Goal: Task Accomplishment & Management: Use online tool/utility

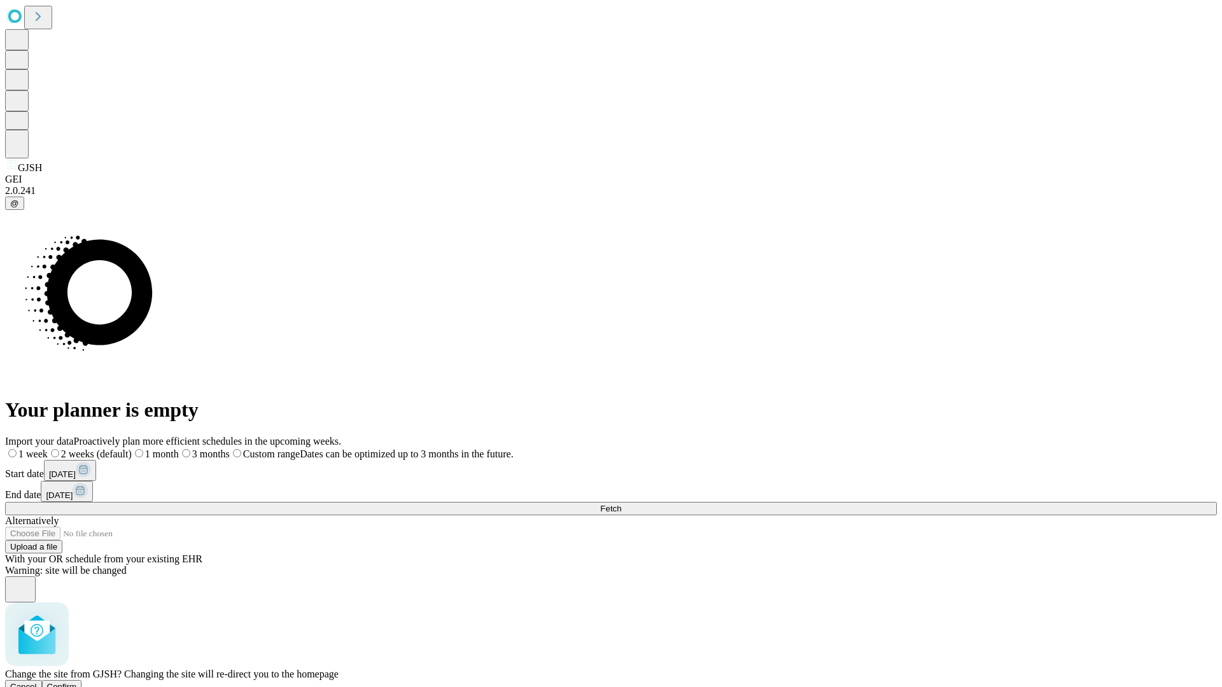
click at [77, 682] on span "Confirm" at bounding box center [62, 687] width 30 height 10
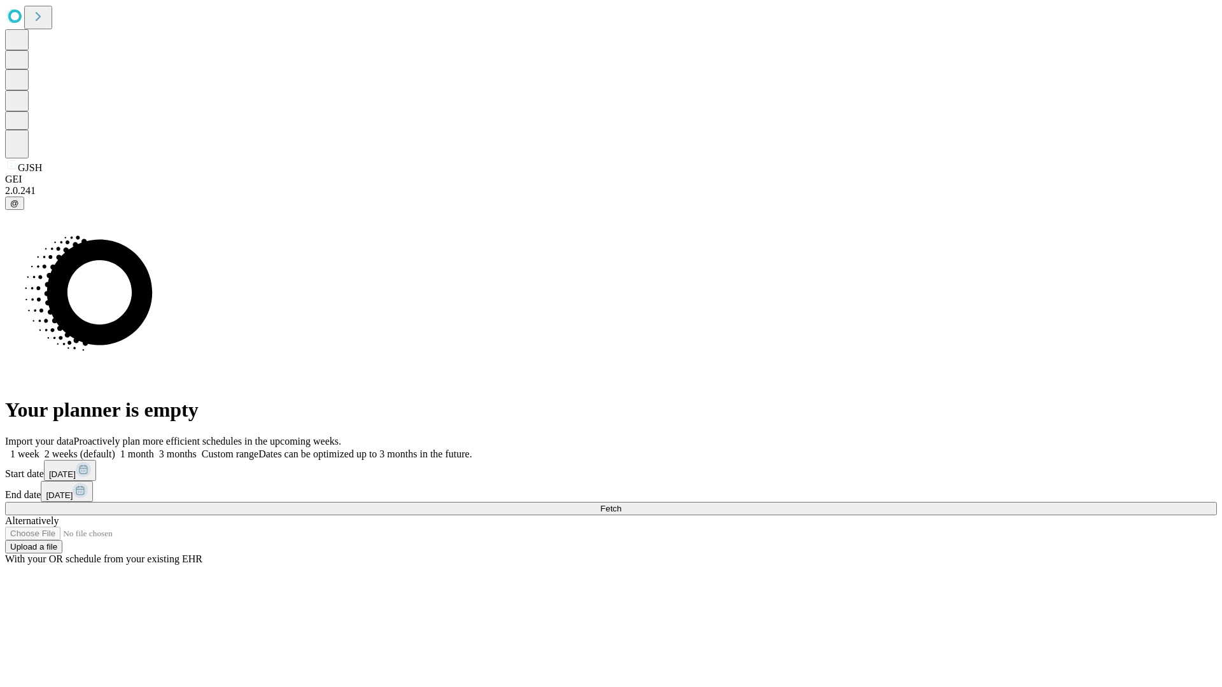
click at [39, 449] on label "1 week" at bounding box center [22, 454] width 34 height 11
click at [621, 504] on span "Fetch" at bounding box center [610, 509] width 21 height 10
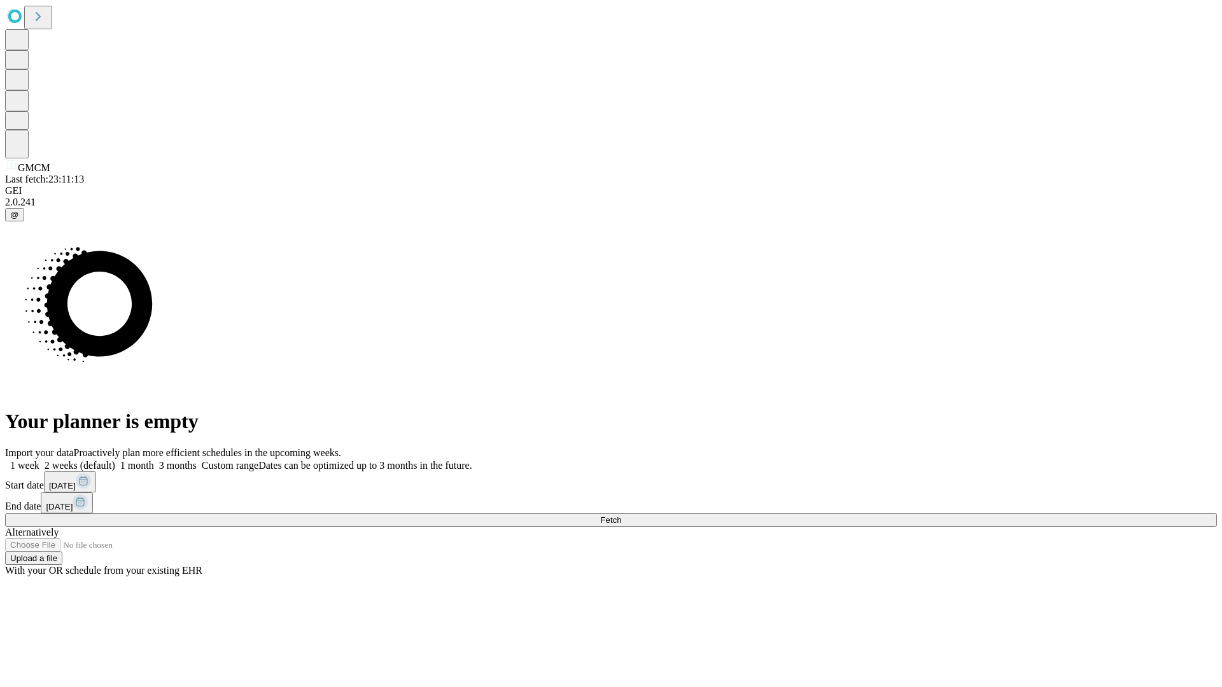
click at [39, 460] on label "1 week" at bounding box center [22, 465] width 34 height 11
click at [621, 515] on span "Fetch" at bounding box center [610, 520] width 21 height 10
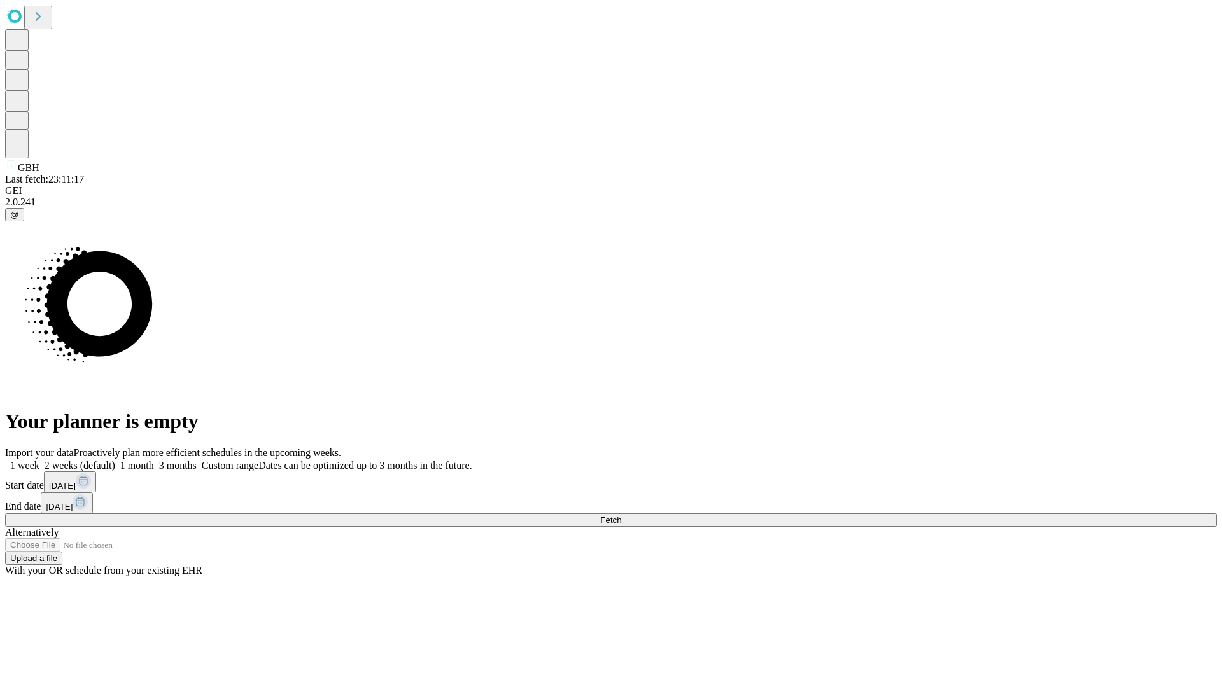
click at [621, 515] on span "Fetch" at bounding box center [610, 520] width 21 height 10
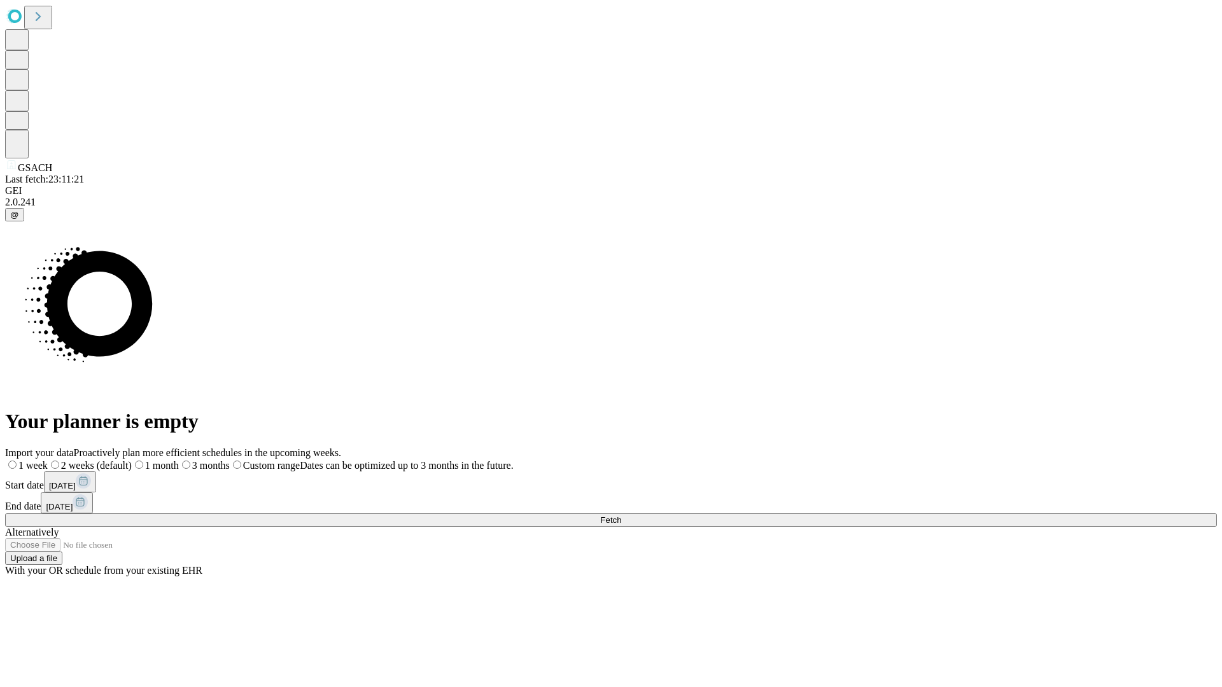
click at [48, 460] on label "1 week" at bounding box center [26, 465] width 43 height 11
click at [621, 515] on span "Fetch" at bounding box center [610, 520] width 21 height 10
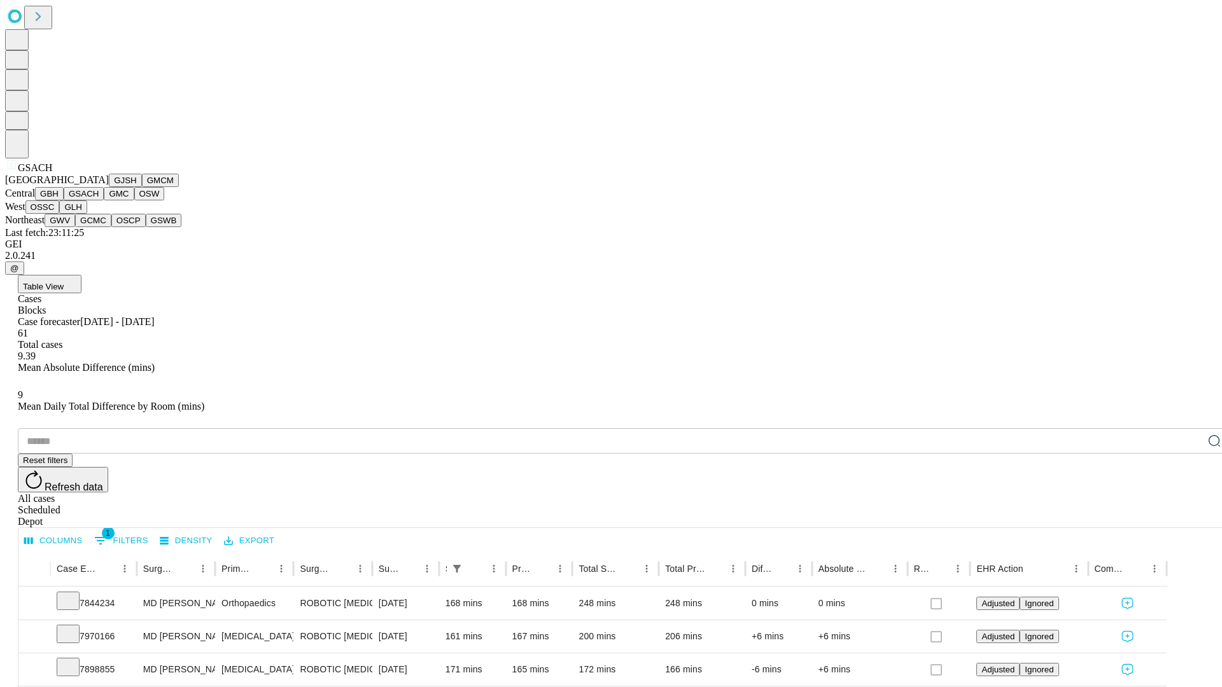
click at [104, 200] on button "GMC" at bounding box center [119, 193] width 30 height 13
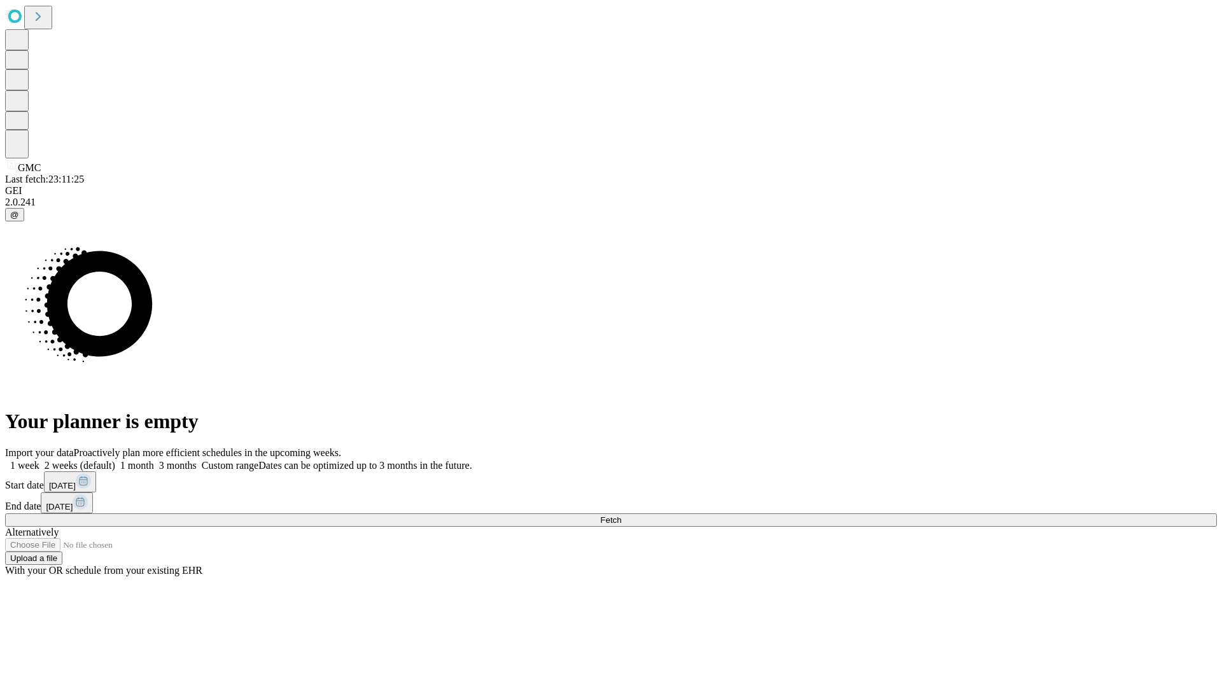
click at [39, 460] on label "1 week" at bounding box center [22, 465] width 34 height 11
click at [621, 515] on span "Fetch" at bounding box center [610, 520] width 21 height 10
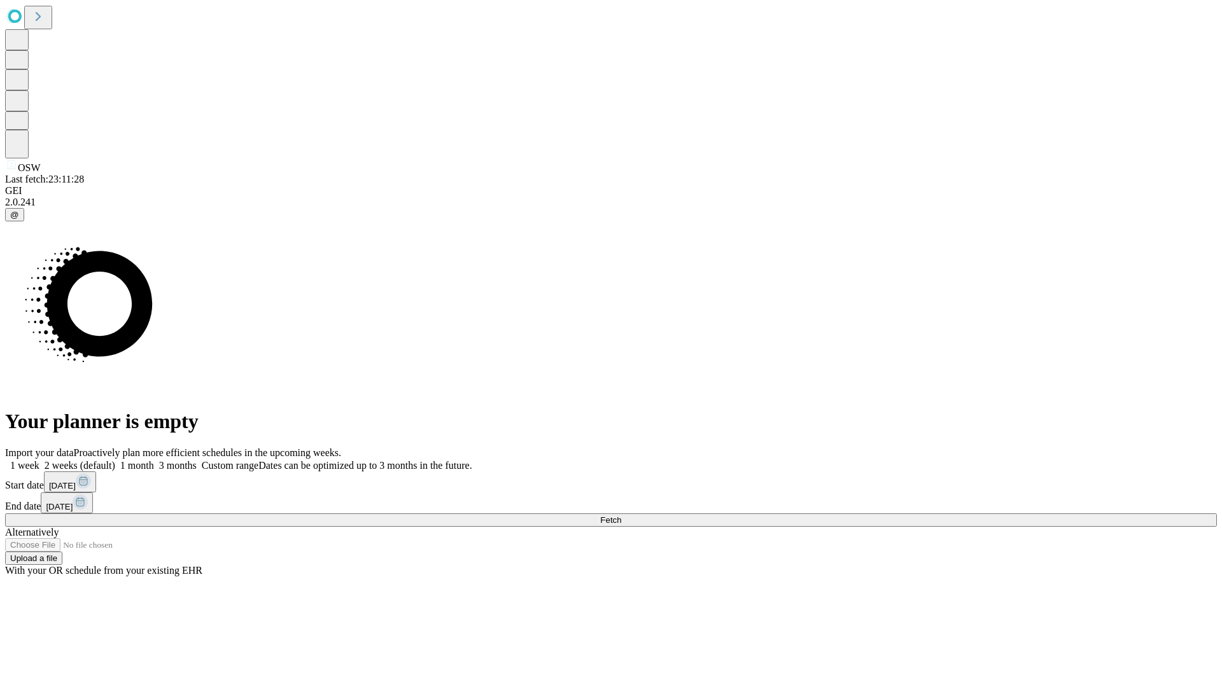
click at [39, 460] on label "1 week" at bounding box center [22, 465] width 34 height 11
click at [621, 515] on span "Fetch" at bounding box center [610, 520] width 21 height 10
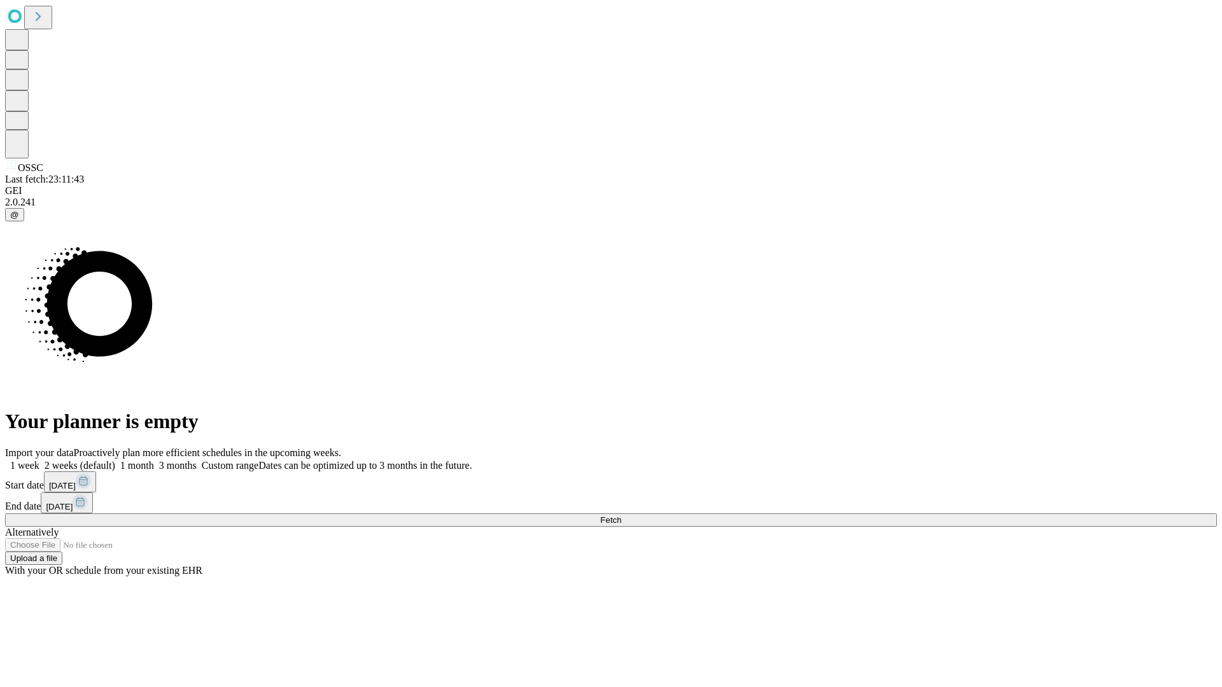
click at [621, 515] on span "Fetch" at bounding box center [610, 520] width 21 height 10
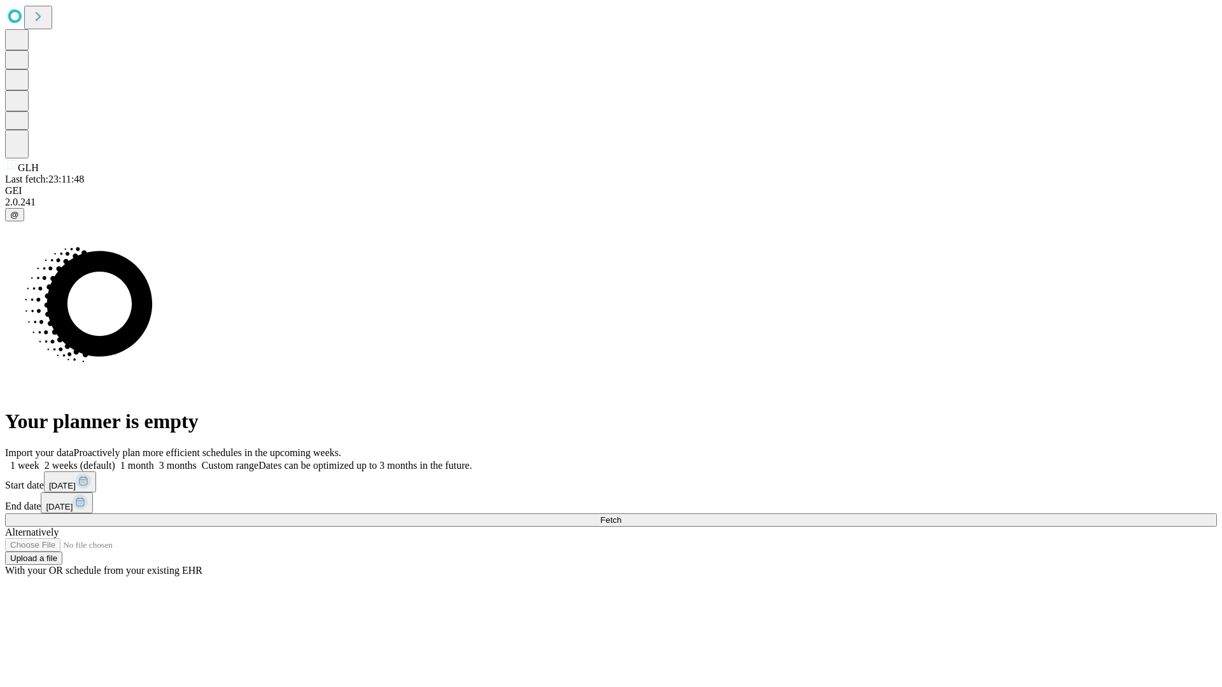
click at [621, 515] on span "Fetch" at bounding box center [610, 520] width 21 height 10
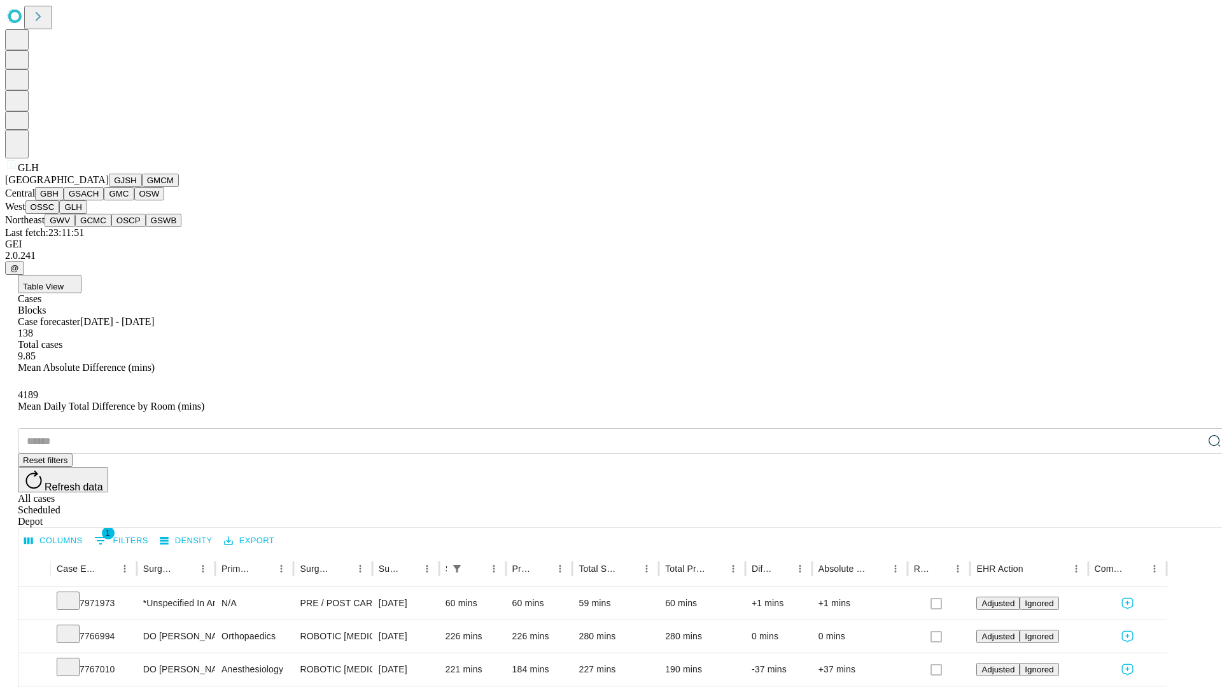
click at [75, 227] on button "GWV" at bounding box center [60, 220] width 31 height 13
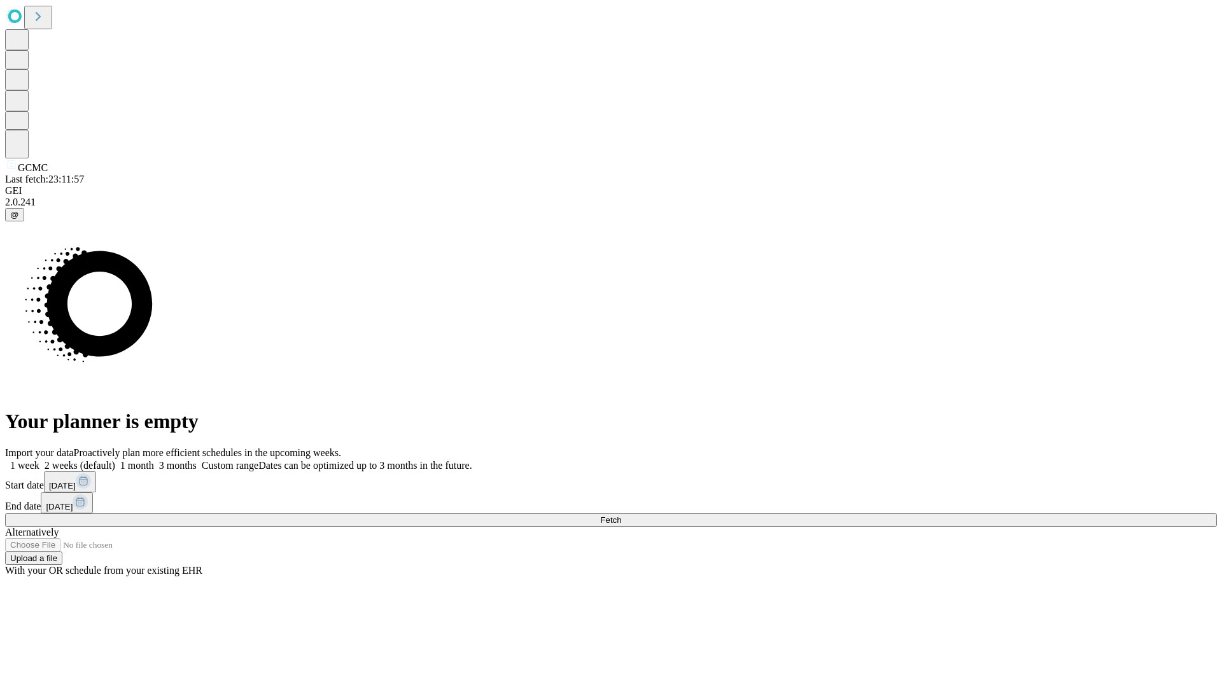
click at [39, 460] on label "1 week" at bounding box center [22, 465] width 34 height 11
click at [621, 515] on span "Fetch" at bounding box center [610, 520] width 21 height 10
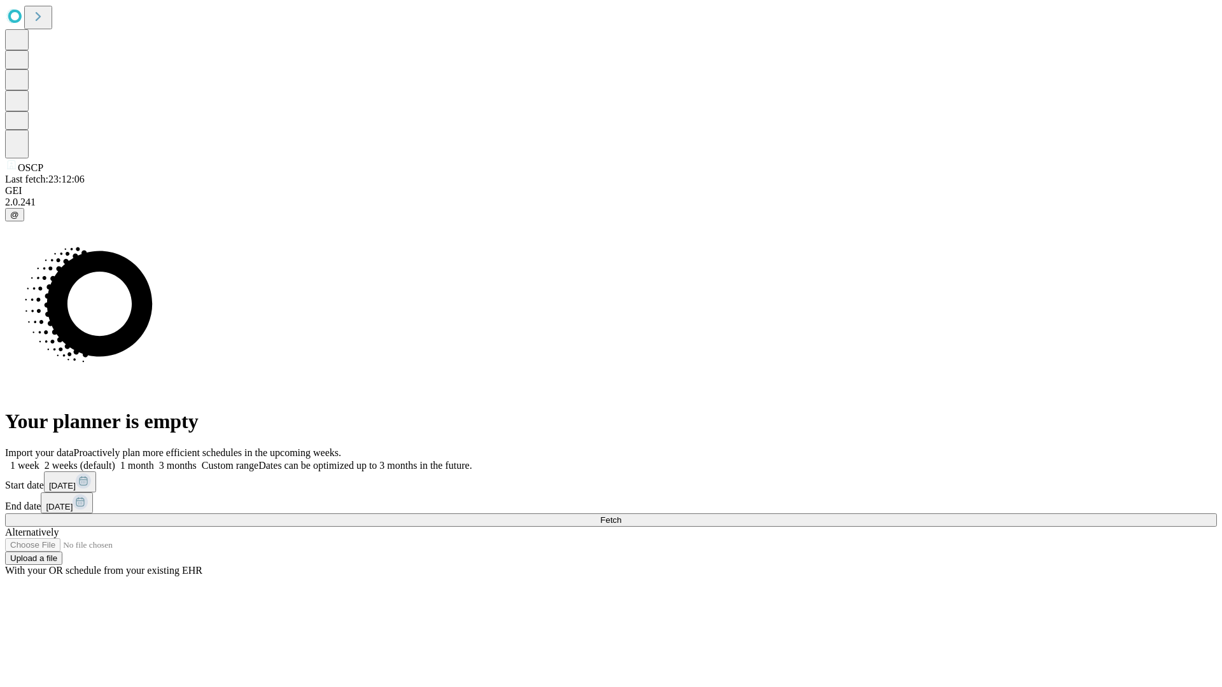
click at [39, 460] on label "1 week" at bounding box center [22, 465] width 34 height 11
click at [621, 515] on span "Fetch" at bounding box center [610, 520] width 21 height 10
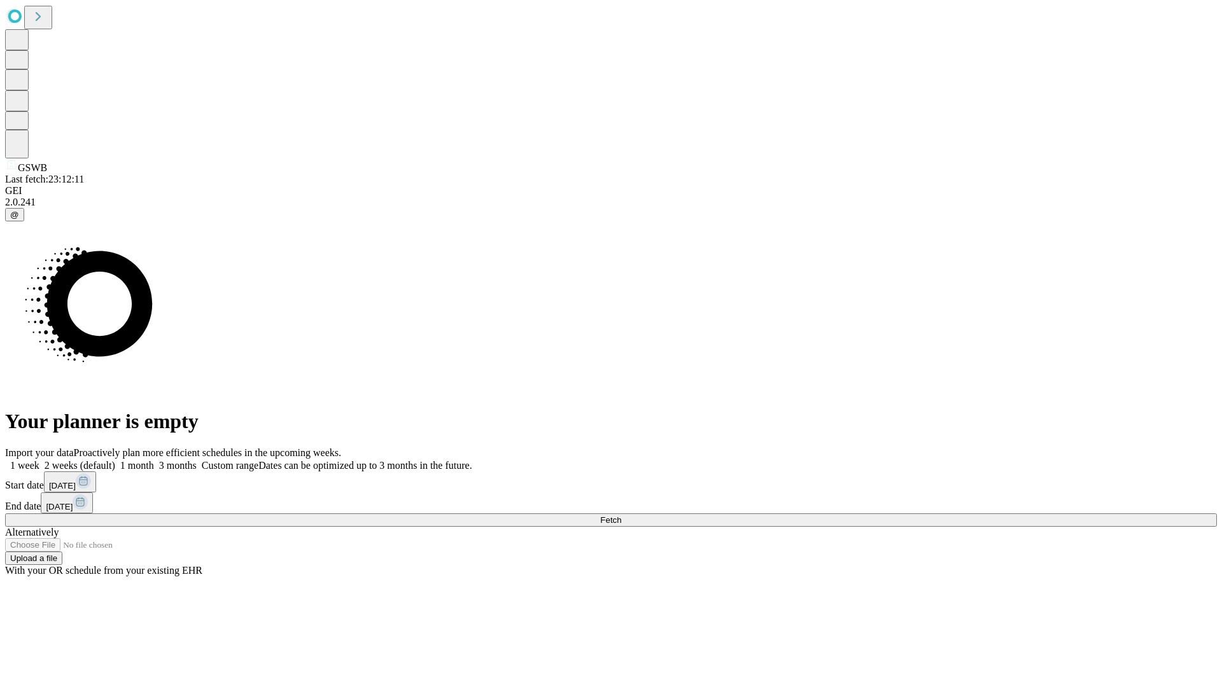
click at [39, 460] on label "1 week" at bounding box center [22, 465] width 34 height 11
click at [621, 515] on span "Fetch" at bounding box center [610, 520] width 21 height 10
